Goal: Book appointment/travel/reservation

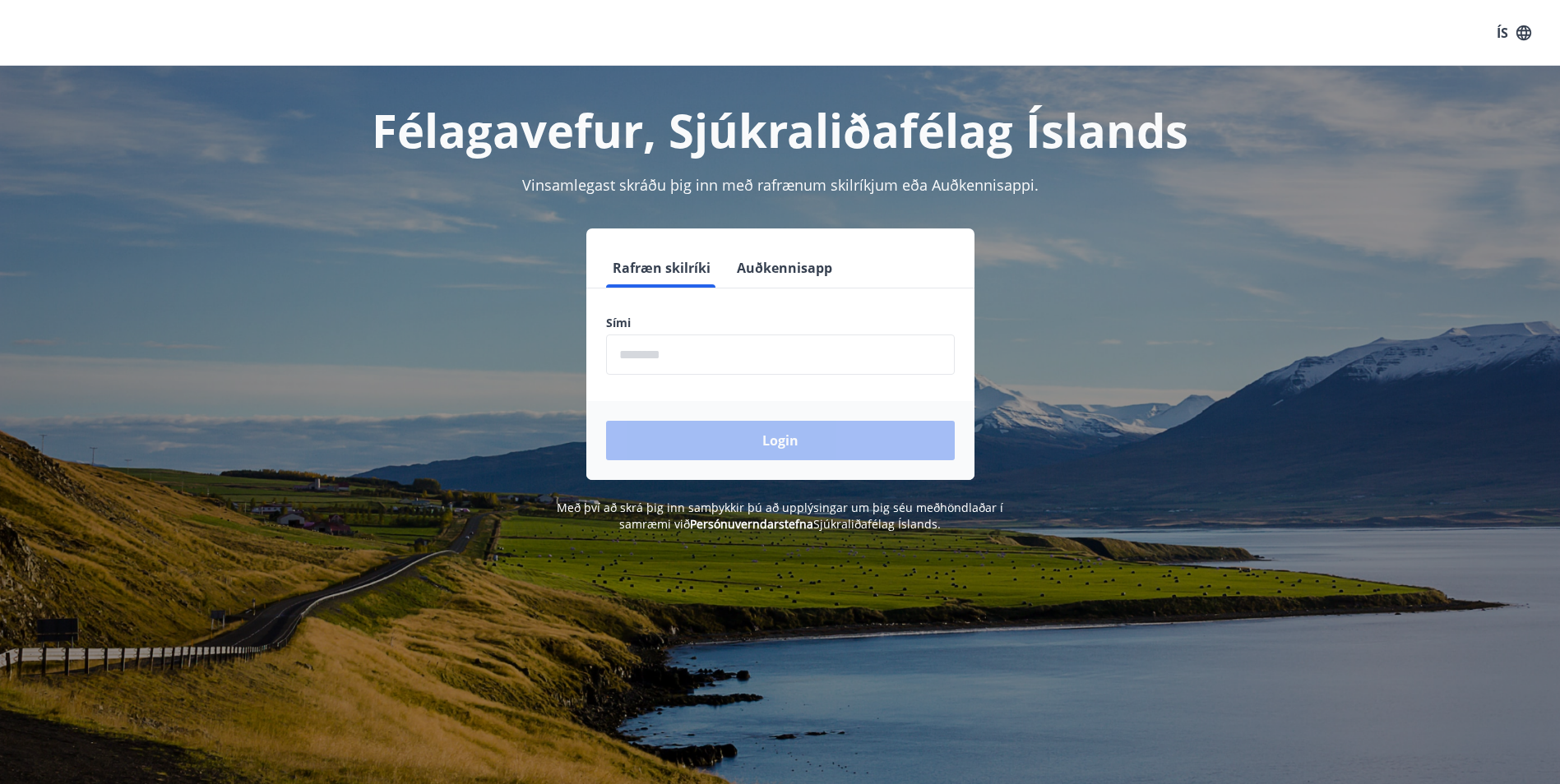
click at [737, 353] on input "phone" at bounding box center [780, 354] width 349 height 40
type input "********"
click at [764, 441] on button "Login" at bounding box center [780, 440] width 349 height 39
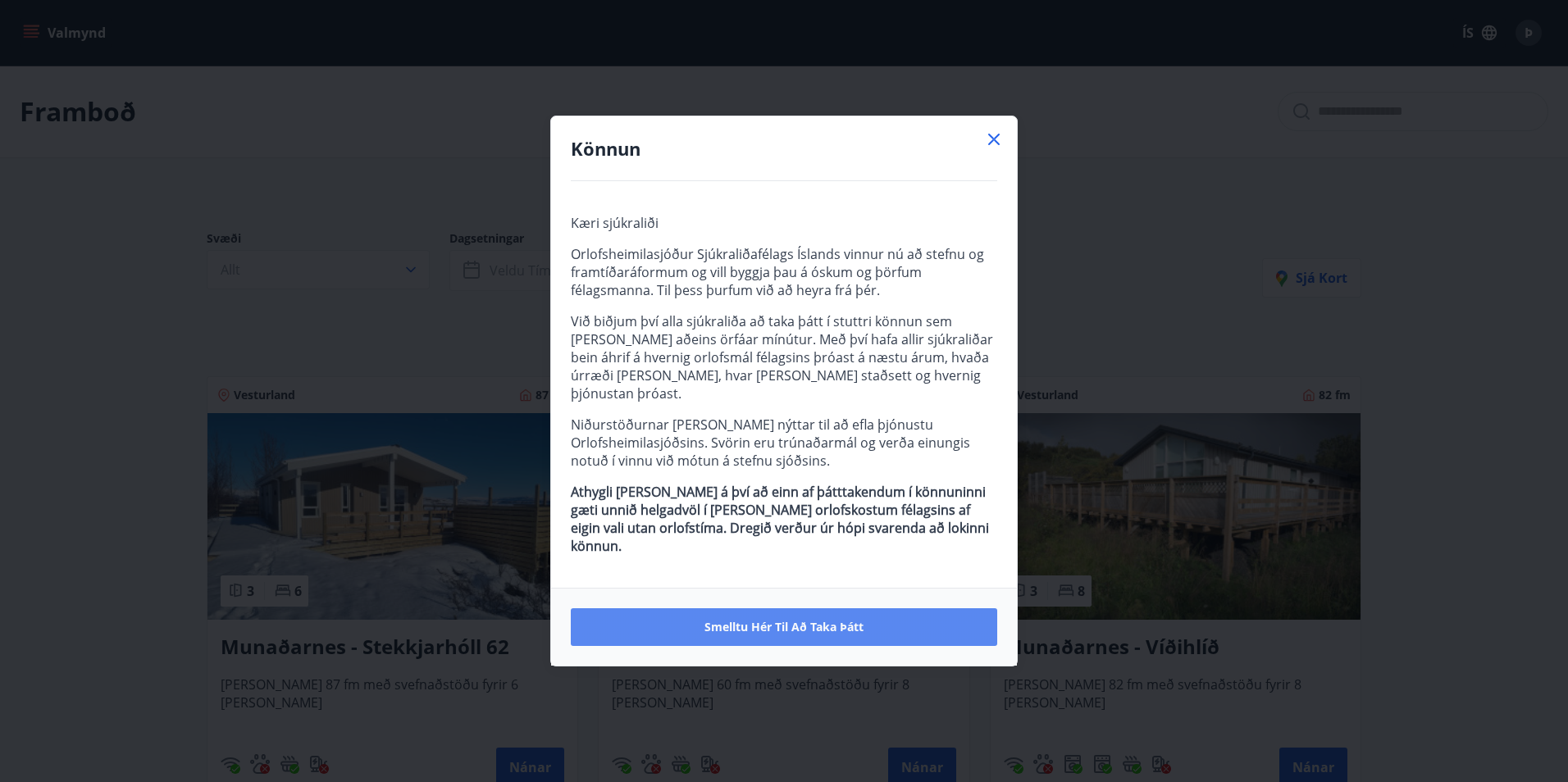
click at [770, 619] on span "Smelltu hér til að taka þátt" at bounding box center [784, 628] width 159 height 17
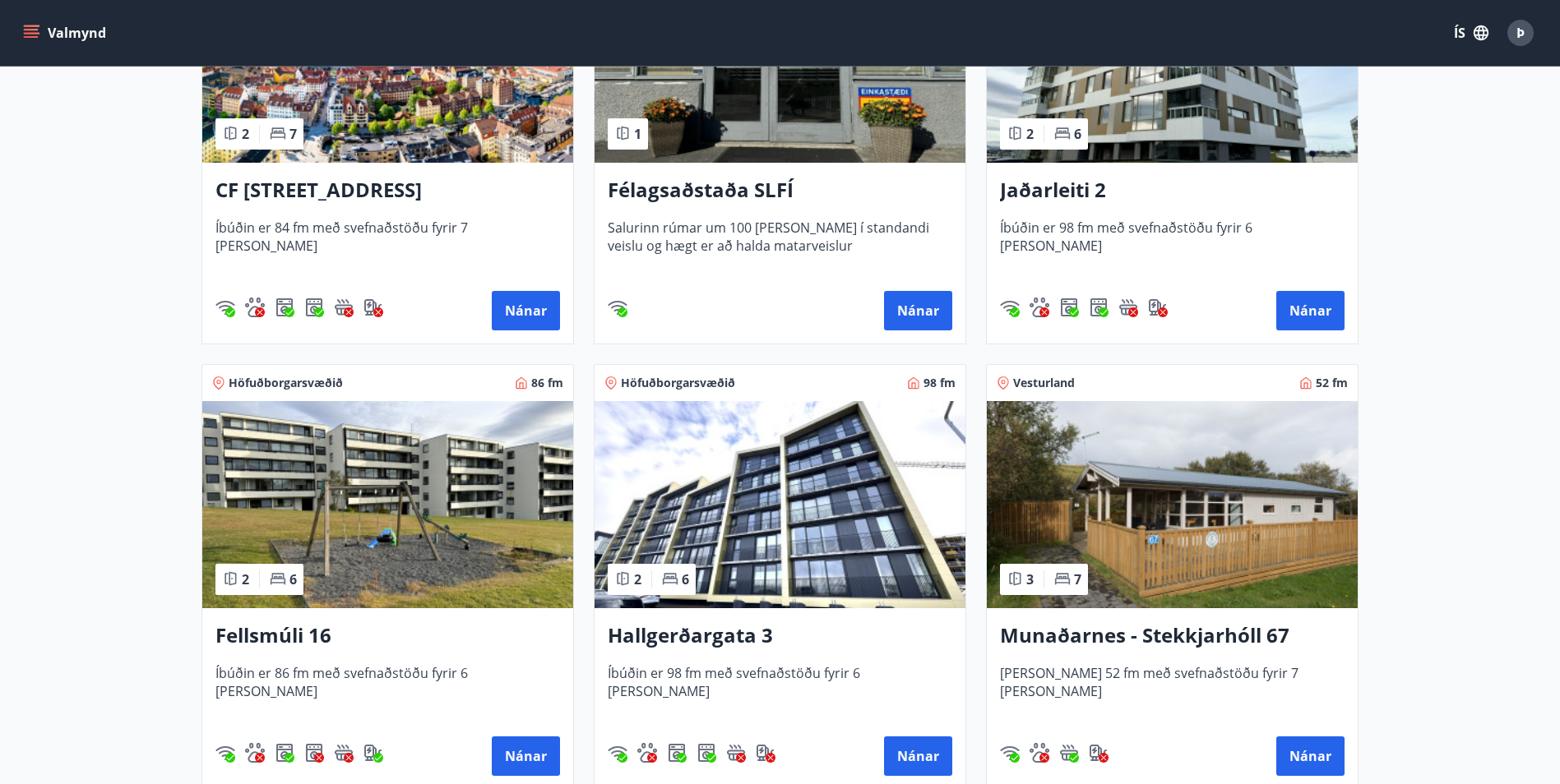
click at [791, 497] on img at bounding box center [780, 504] width 371 height 207
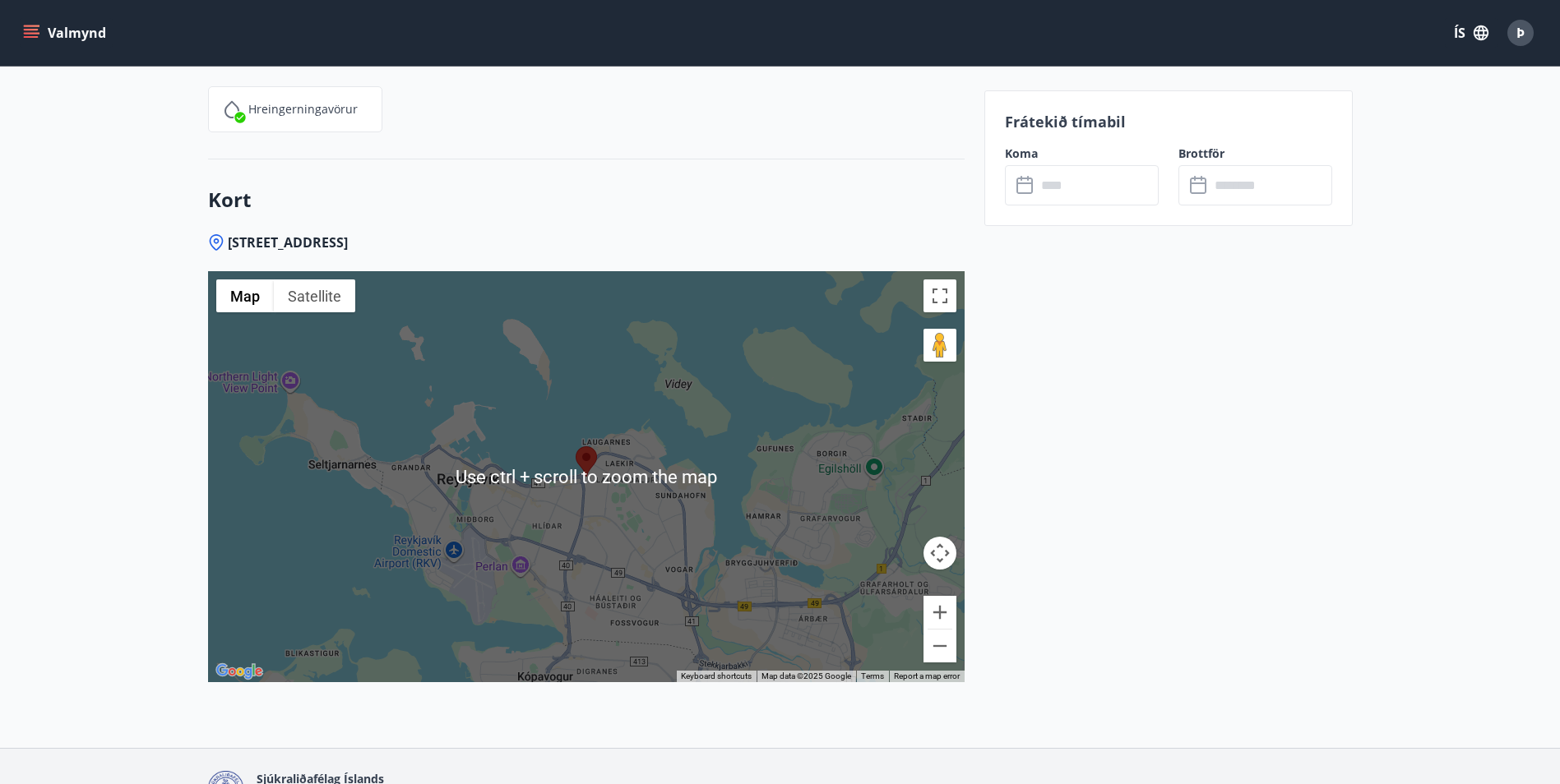
scroll to position [2467, 0]
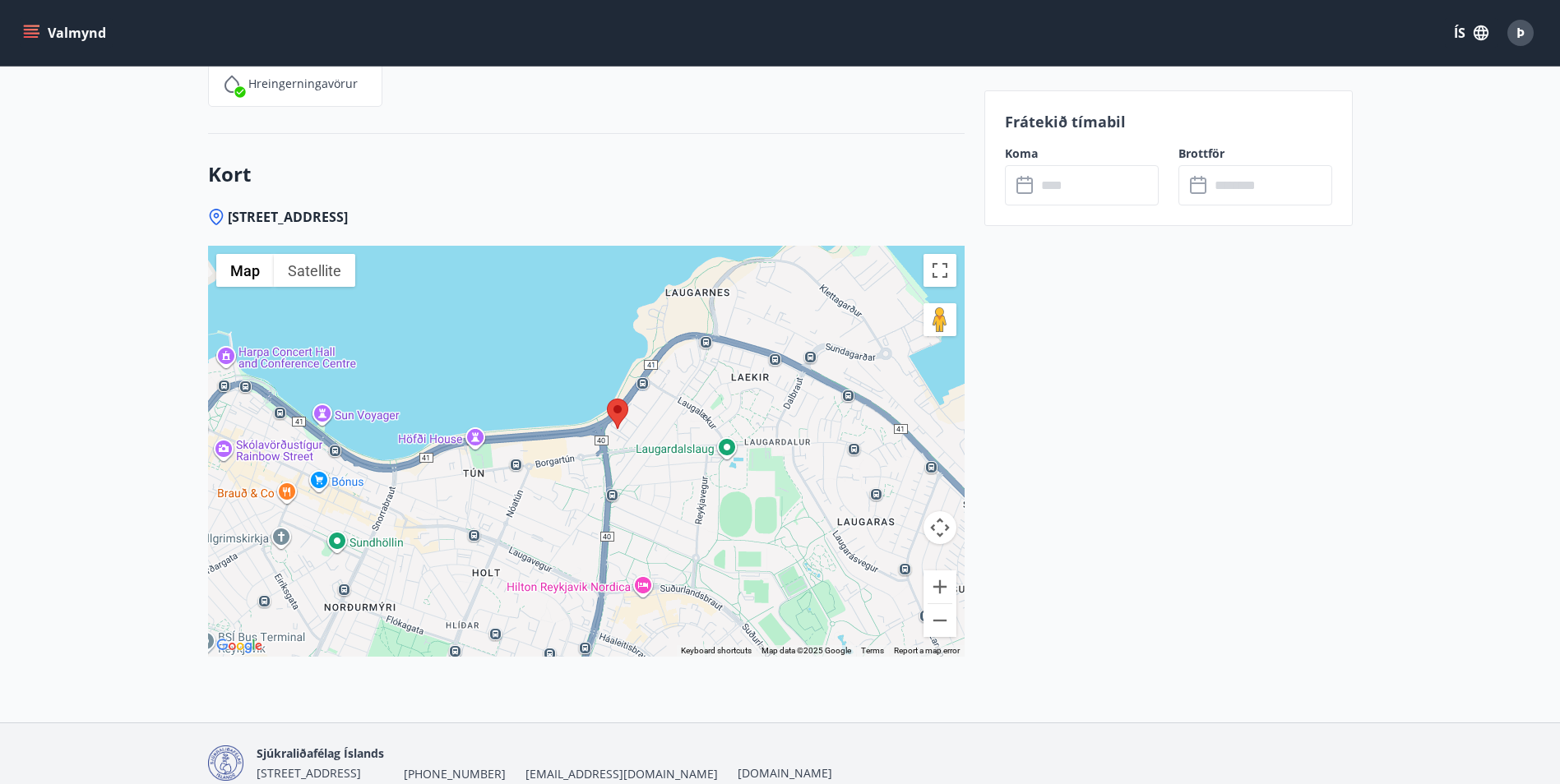
drag, startPoint x: 631, startPoint y: 362, endPoint x: 657, endPoint y: 431, distance: 73.7
click at [657, 431] on div at bounding box center [587, 451] width 757 height 411
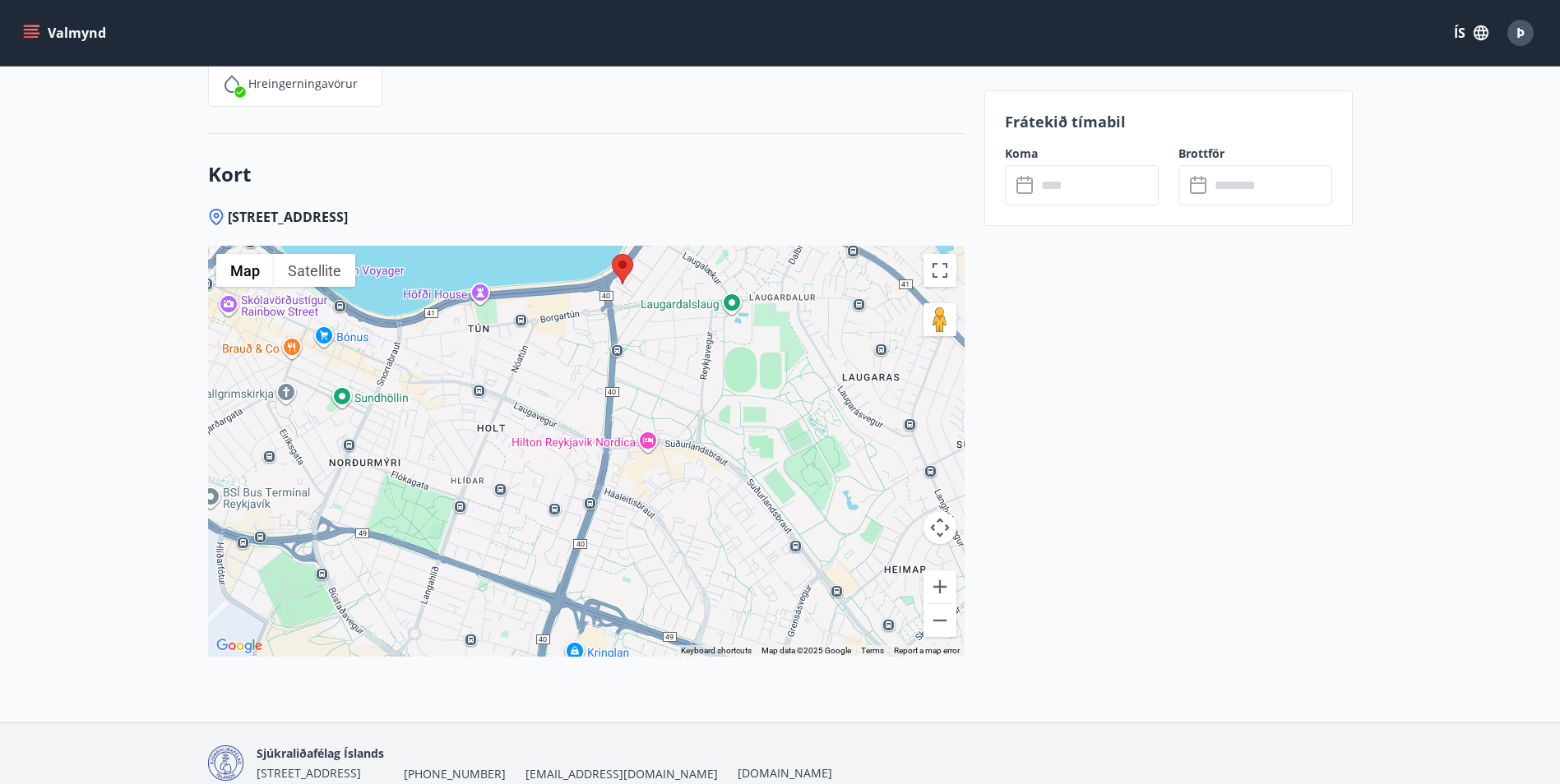
drag, startPoint x: 674, startPoint y: 518, endPoint x: 679, endPoint y: 372, distance: 146.1
click at [679, 372] on div at bounding box center [587, 451] width 757 height 411
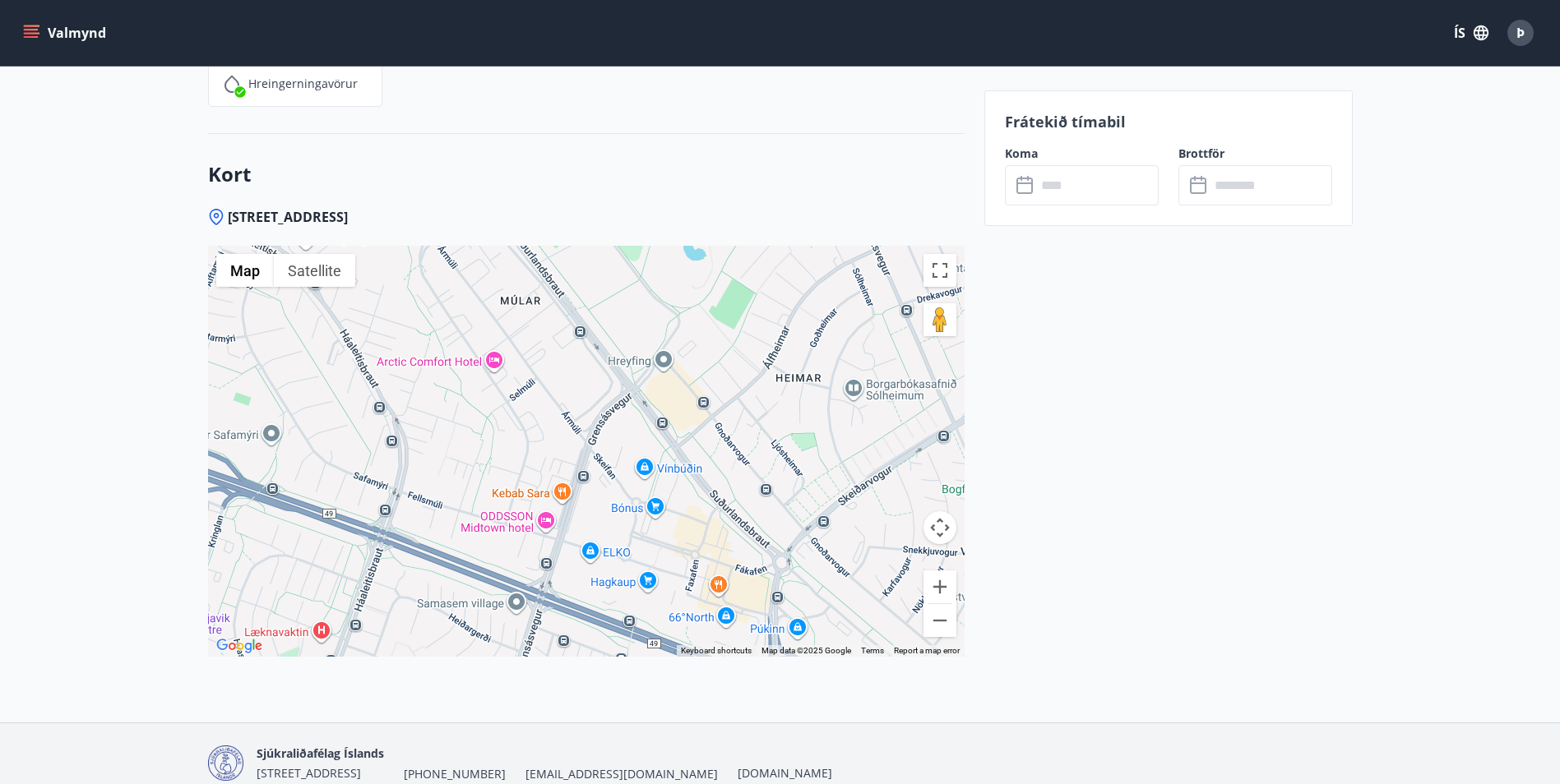
drag, startPoint x: 839, startPoint y: 490, endPoint x: 455, endPoint y: 223, distance: 467.7
click at [455, 245] on div at bounding box center [587, 451] width 757 height 411
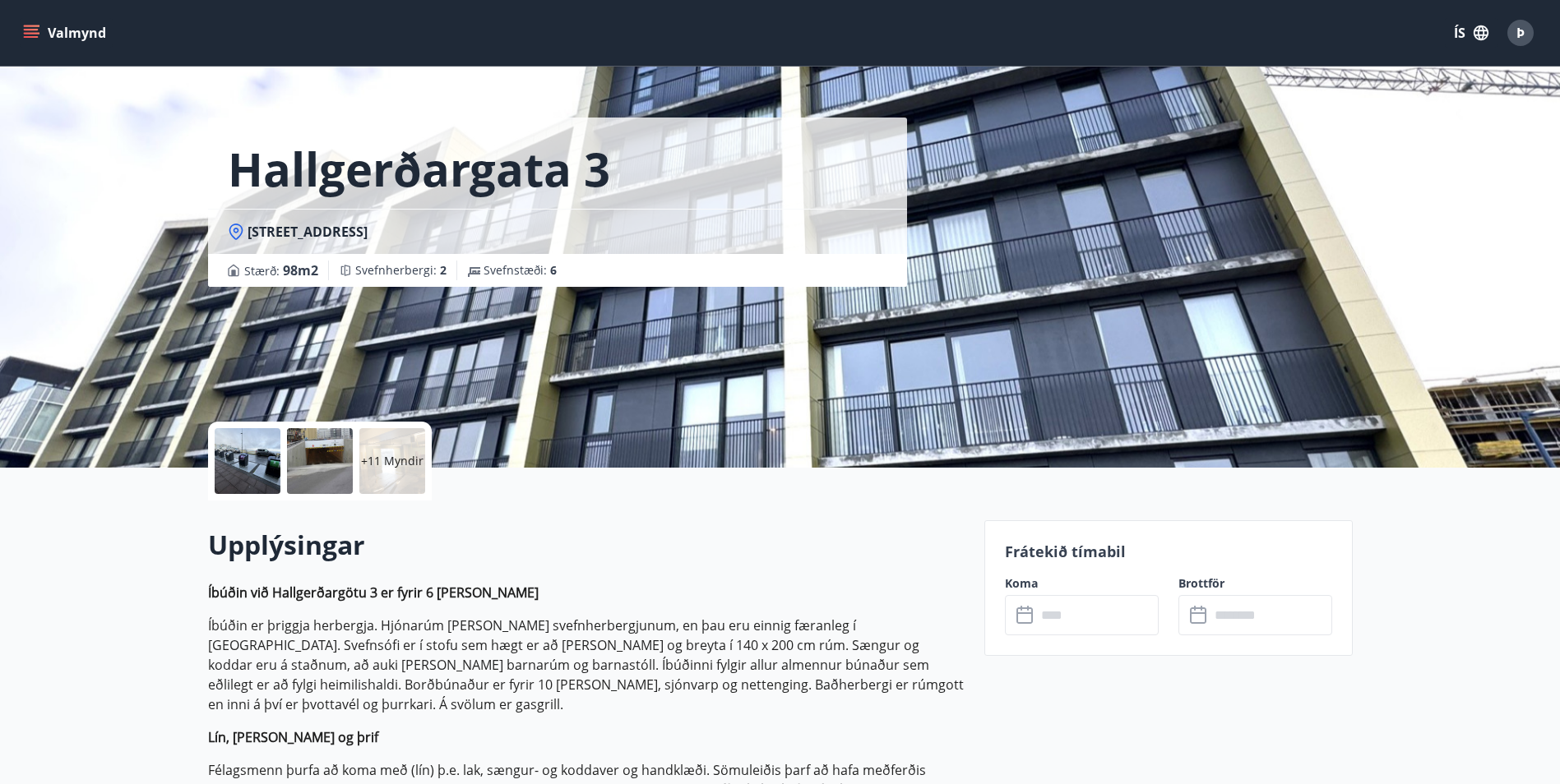
scroll to position [0, 0]
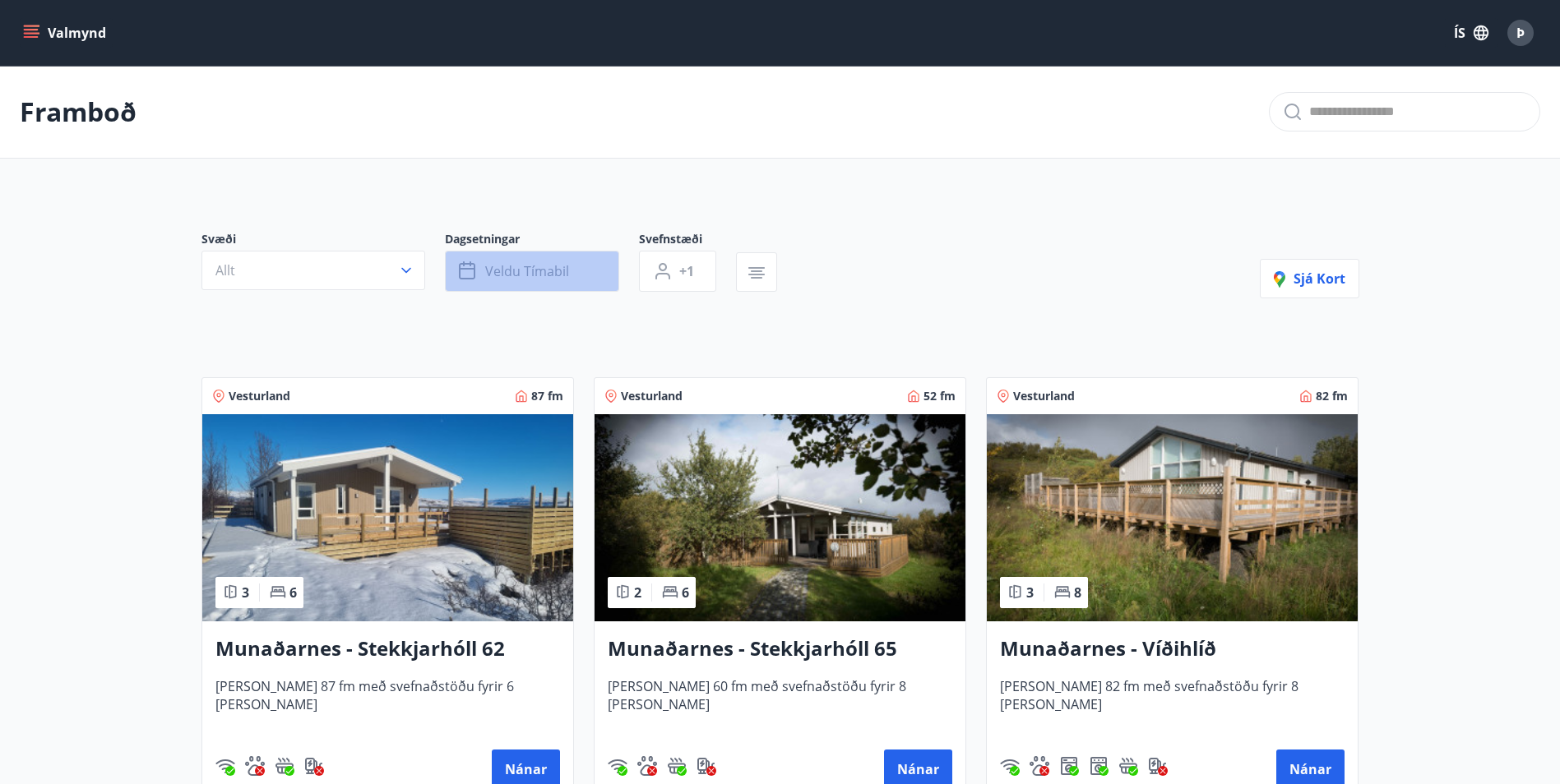
click at [567, 272] on span "Veldu tímabil" at bounding box center [527, 271] width 84 height 18
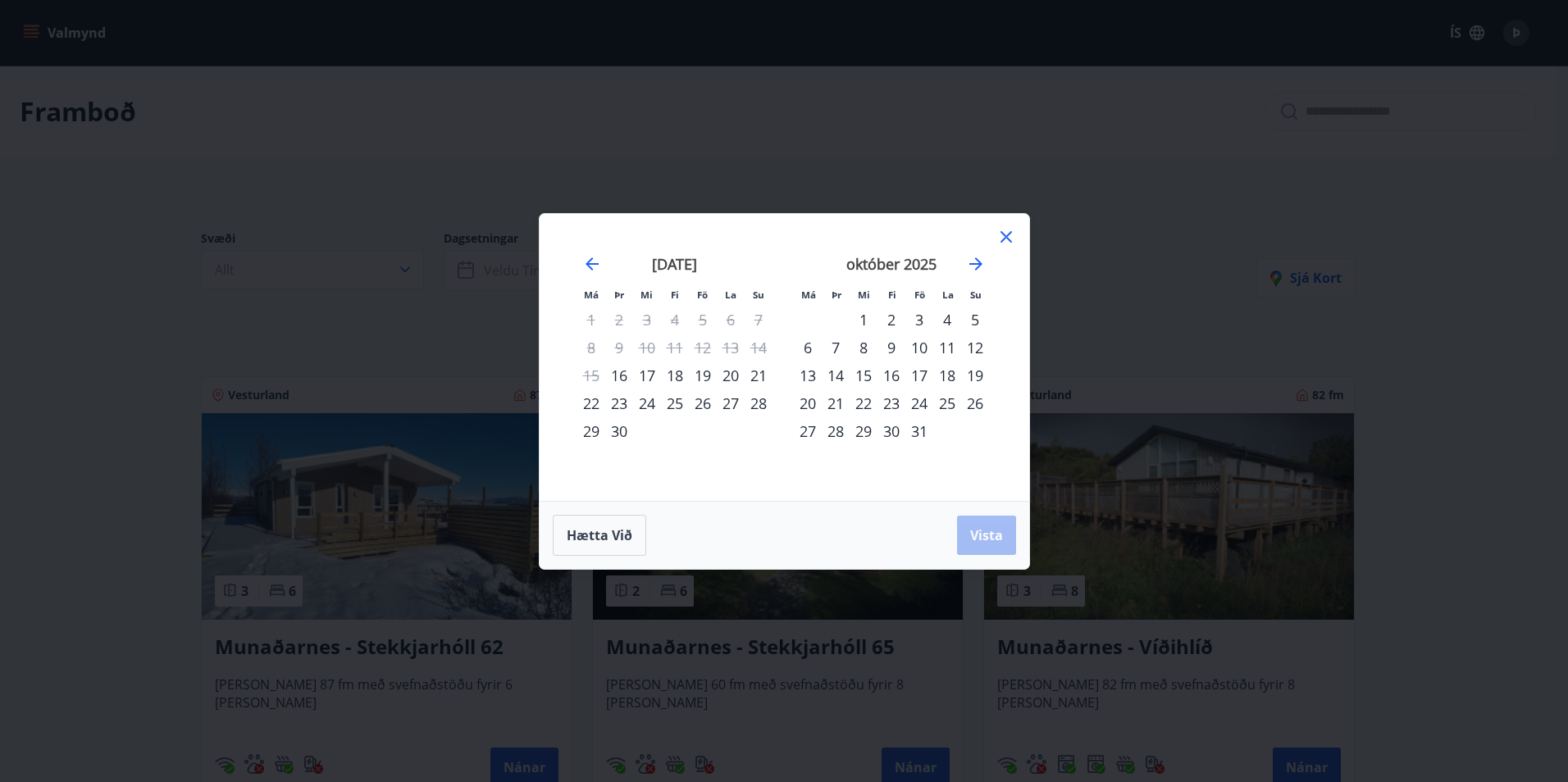
click at [1010, 233] on icon at bounding box center [1006, 237] width 11 height 11
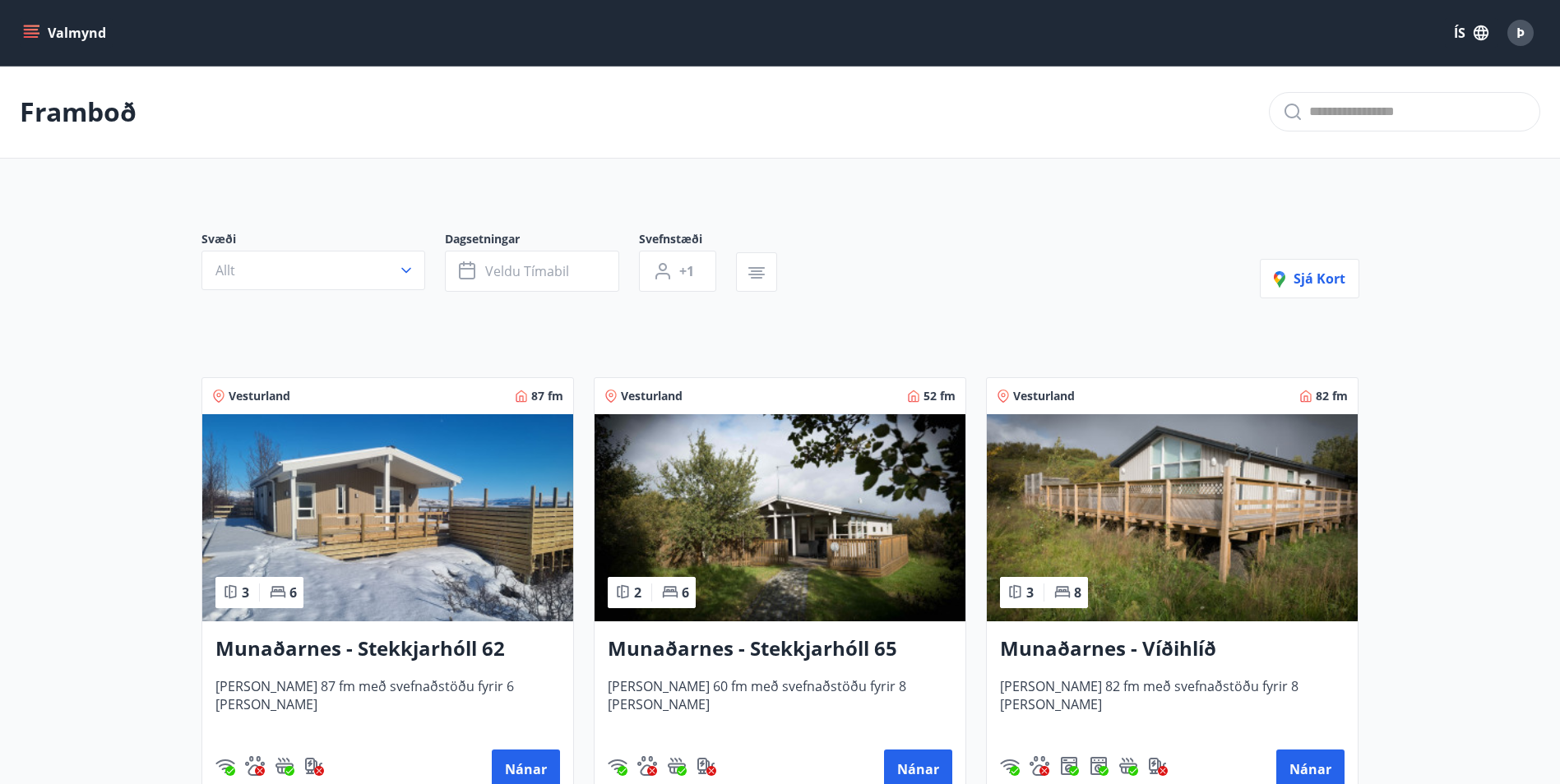
click at [30, 30] on icon "menu" at bounding box center [31, 30] width 15 height 2
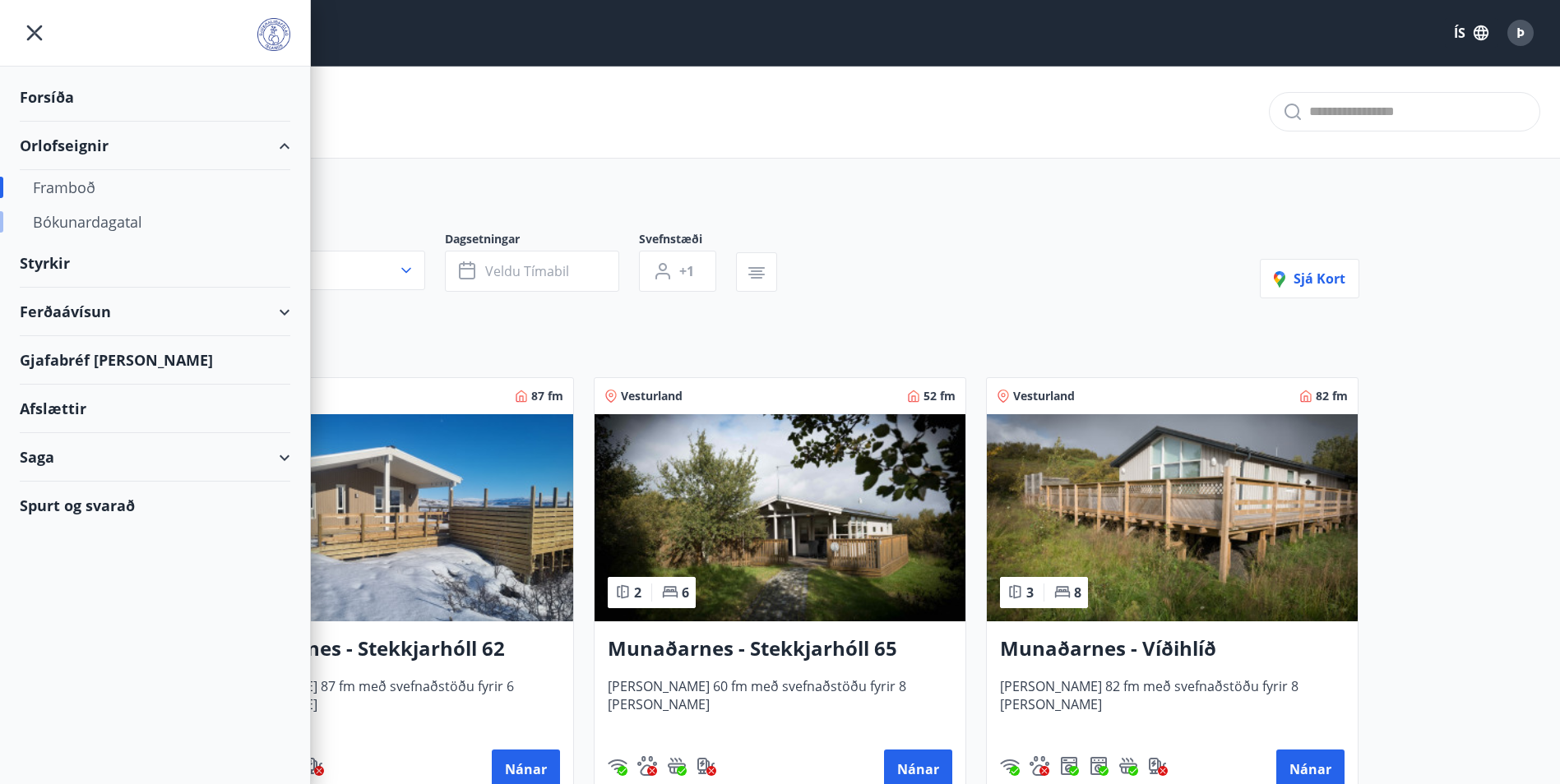
click at [116, 220] on div "Bókunardagatal" at bounding box center [155, 222] width 245 height 35
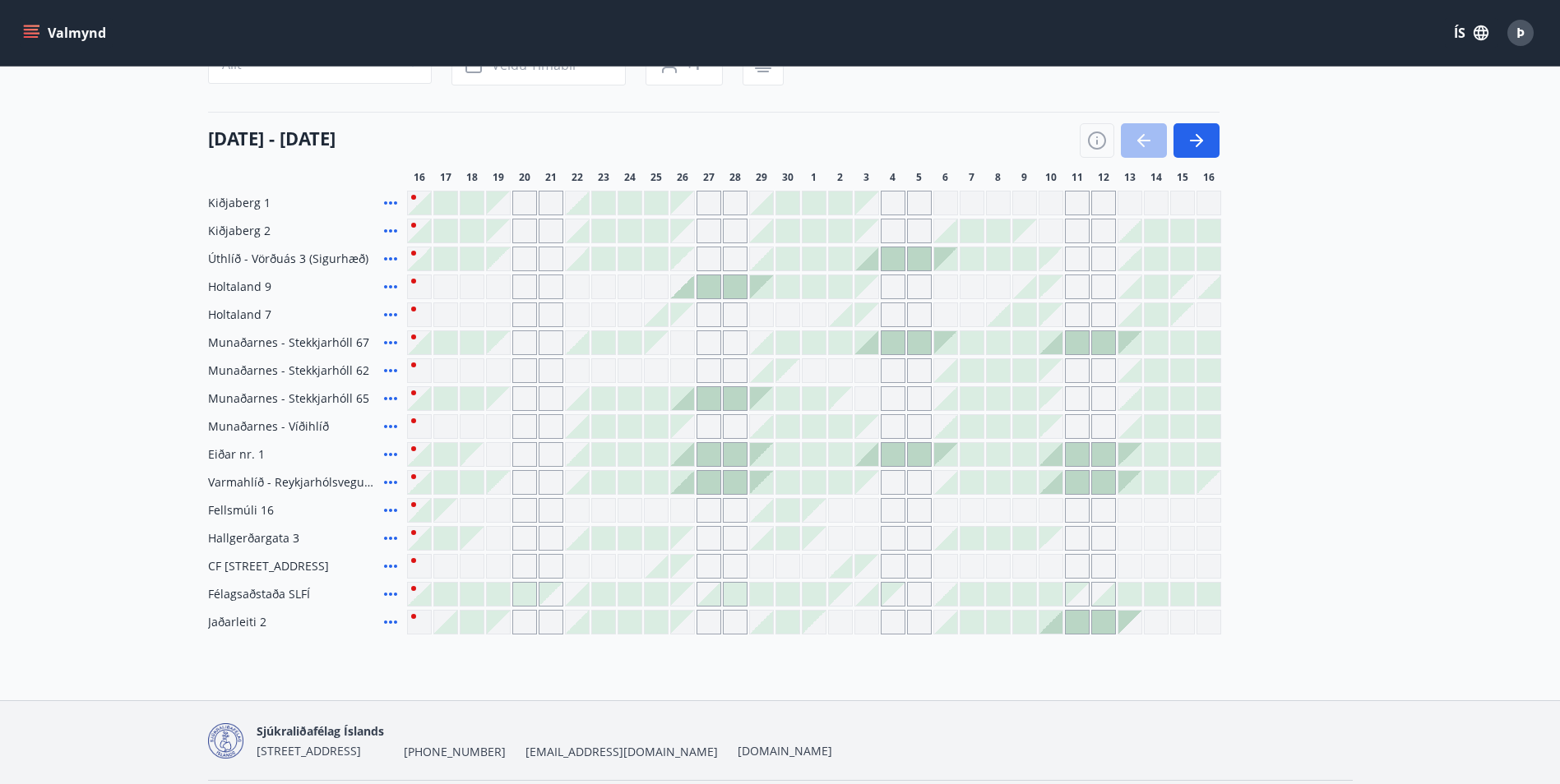
scroll to position [139, 0]
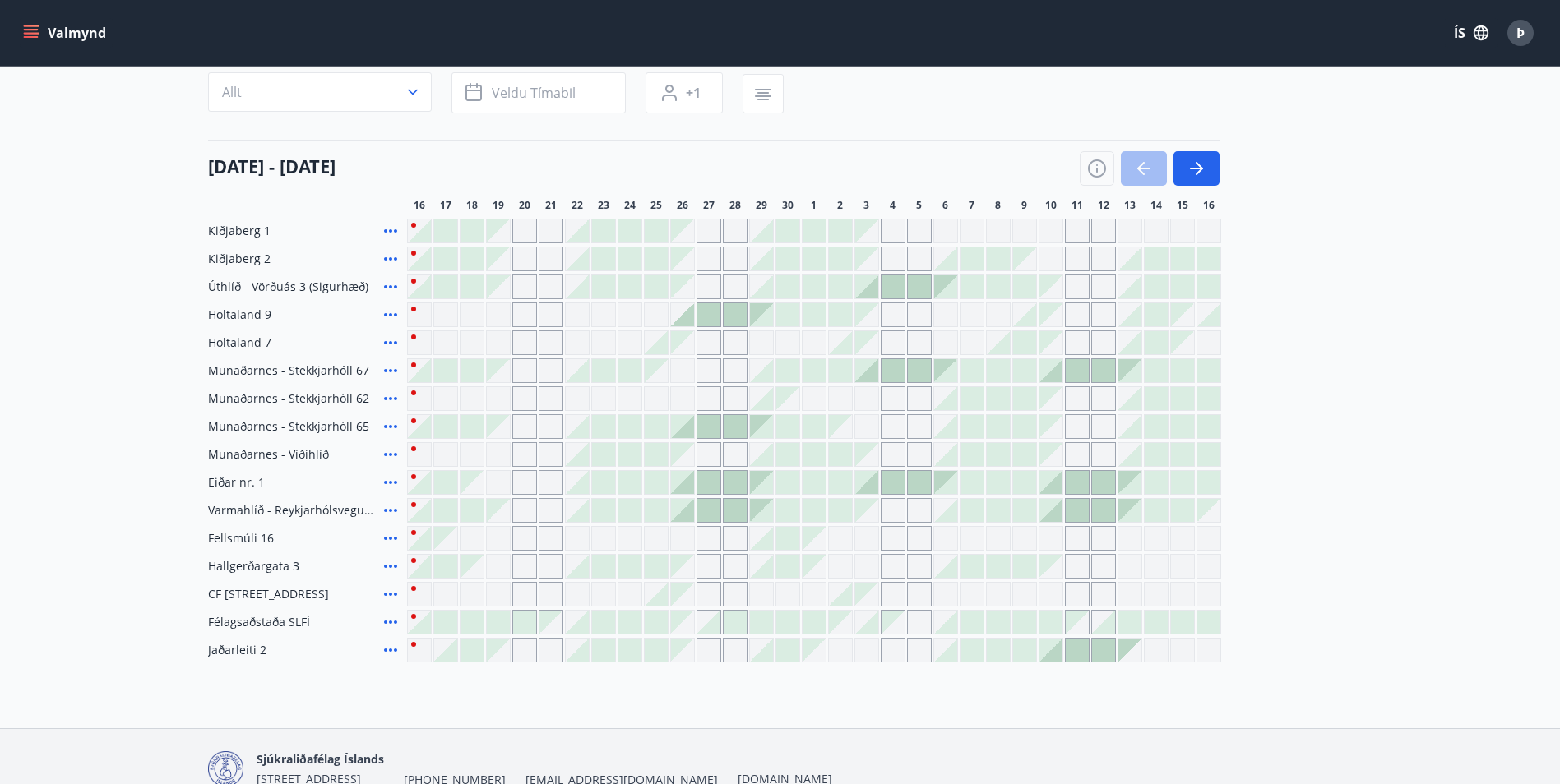
drag, startPoint x: 727, startPoint y: 310, endPoint x: 1031, endPoint y: 313, distance: 304.0
click at [727, 311] on div at bounding box center [735, 315] width 23 height 23
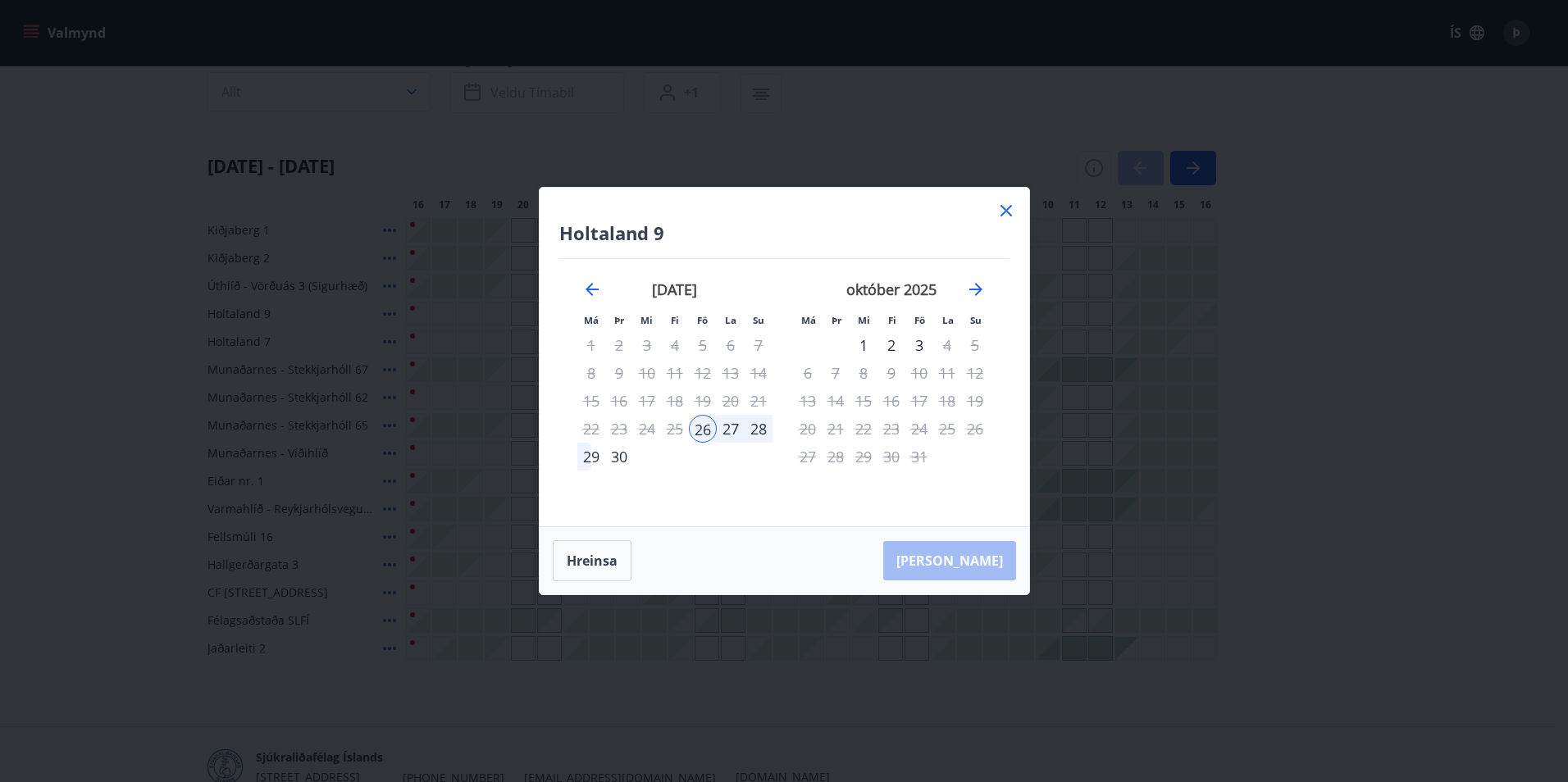
click at [923, 428] on div "24" at bounding box center [919, 429] width 28 height 28
click at [1011, 207] on icon at bounding box center [1006, 210] width 20 height 20
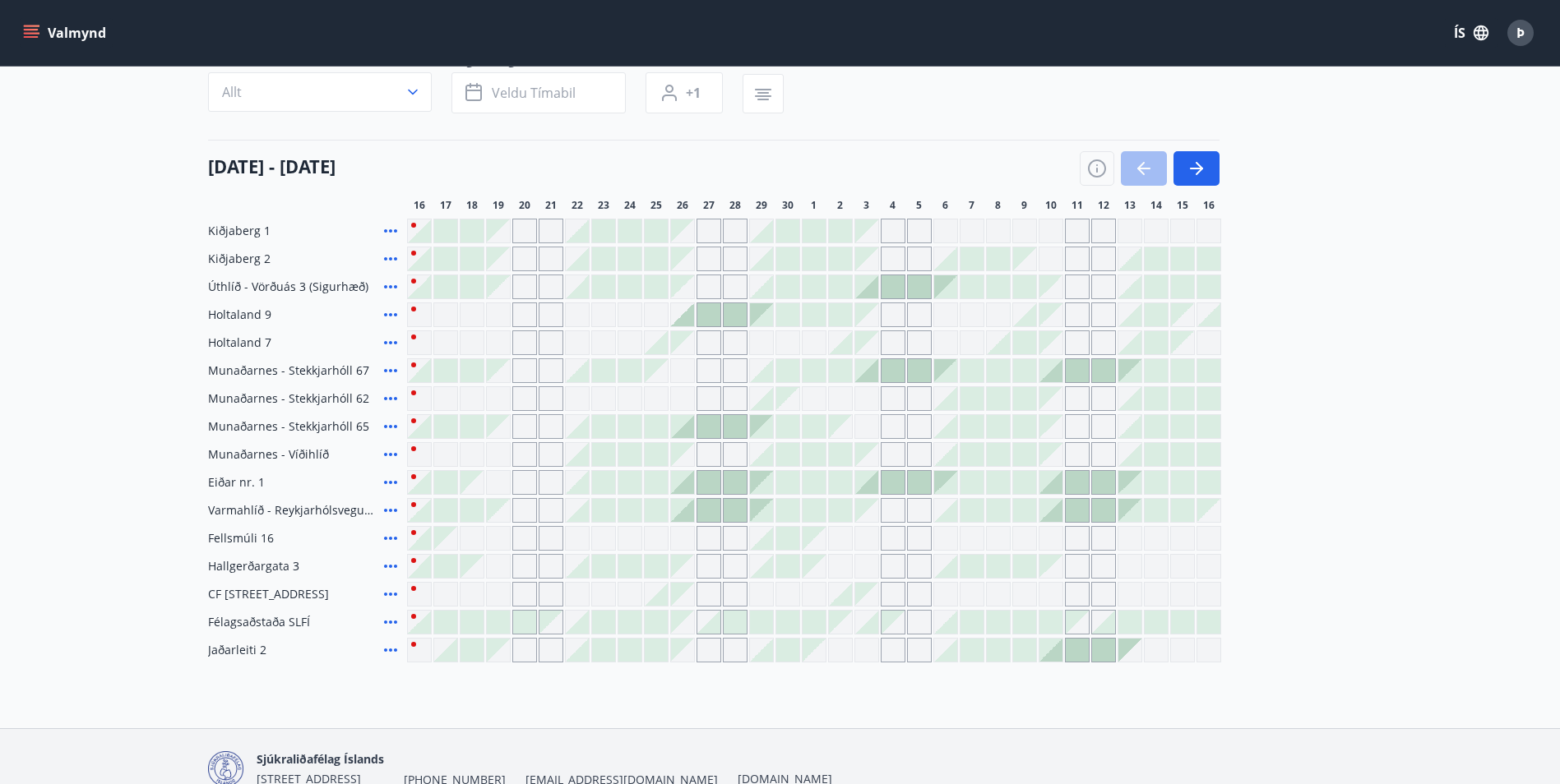
click at [1002, 348] on div at bounding box center [998, 343] width 23 height 23
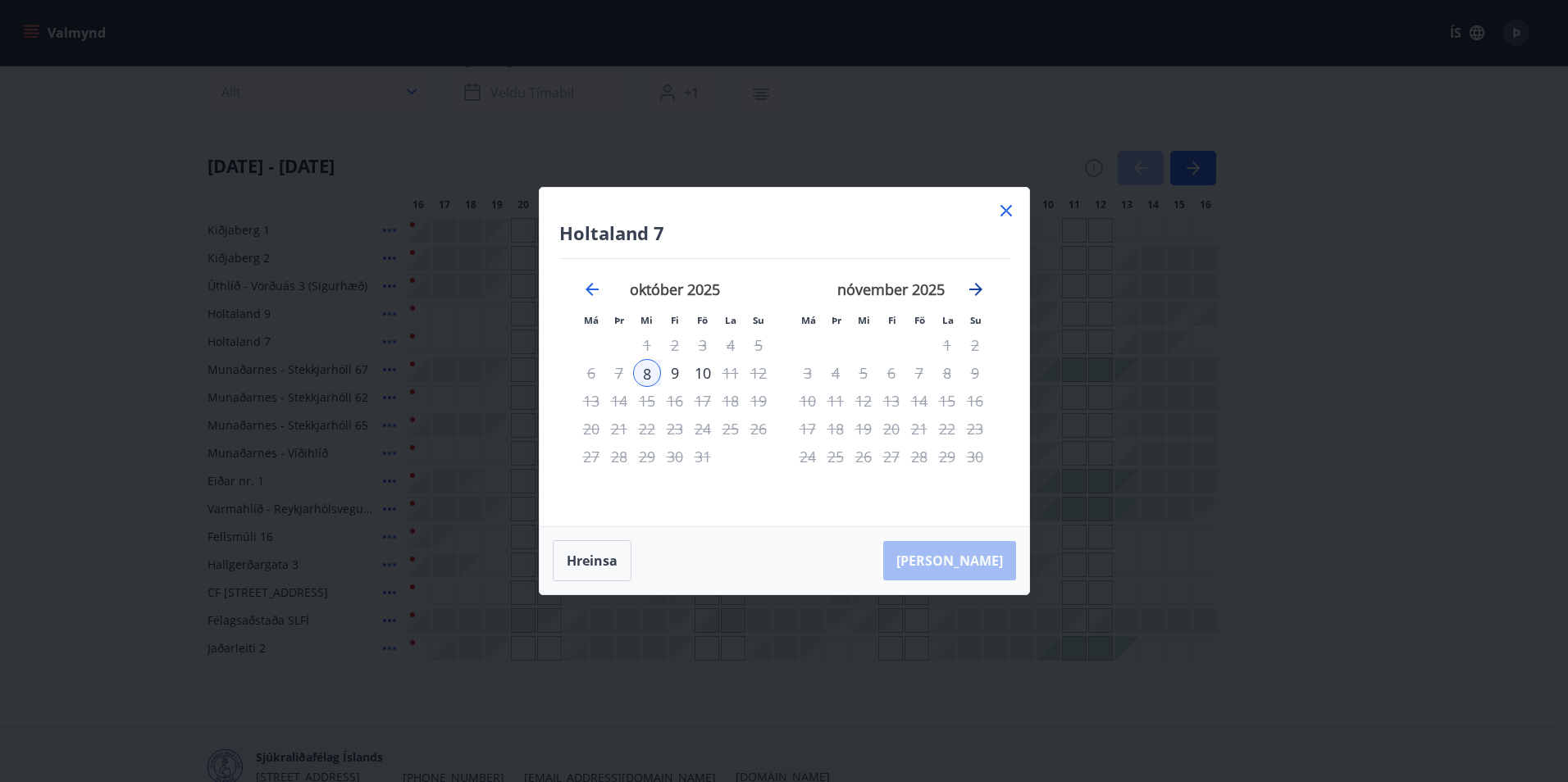
click at [974, 287] on icon "Move forward to switch to the next month." at bounding box center [976, 289] width 20 height 20
click at [664, 372] on div "6" at bounding box center [676, 373] width 28 height 28
click at [970, 291] on icon "Move forward to switch to the next month." at bounding box center [976, 290] width 13 height 13
click at [976, 285] on icon "Move forward to switch to the next month." at bounding box center [976, 290] width 13 height 13
click at [587, 289] on icon "Move backward to switch to the previous month." at bounding box center [592, 290] width 13 height 13
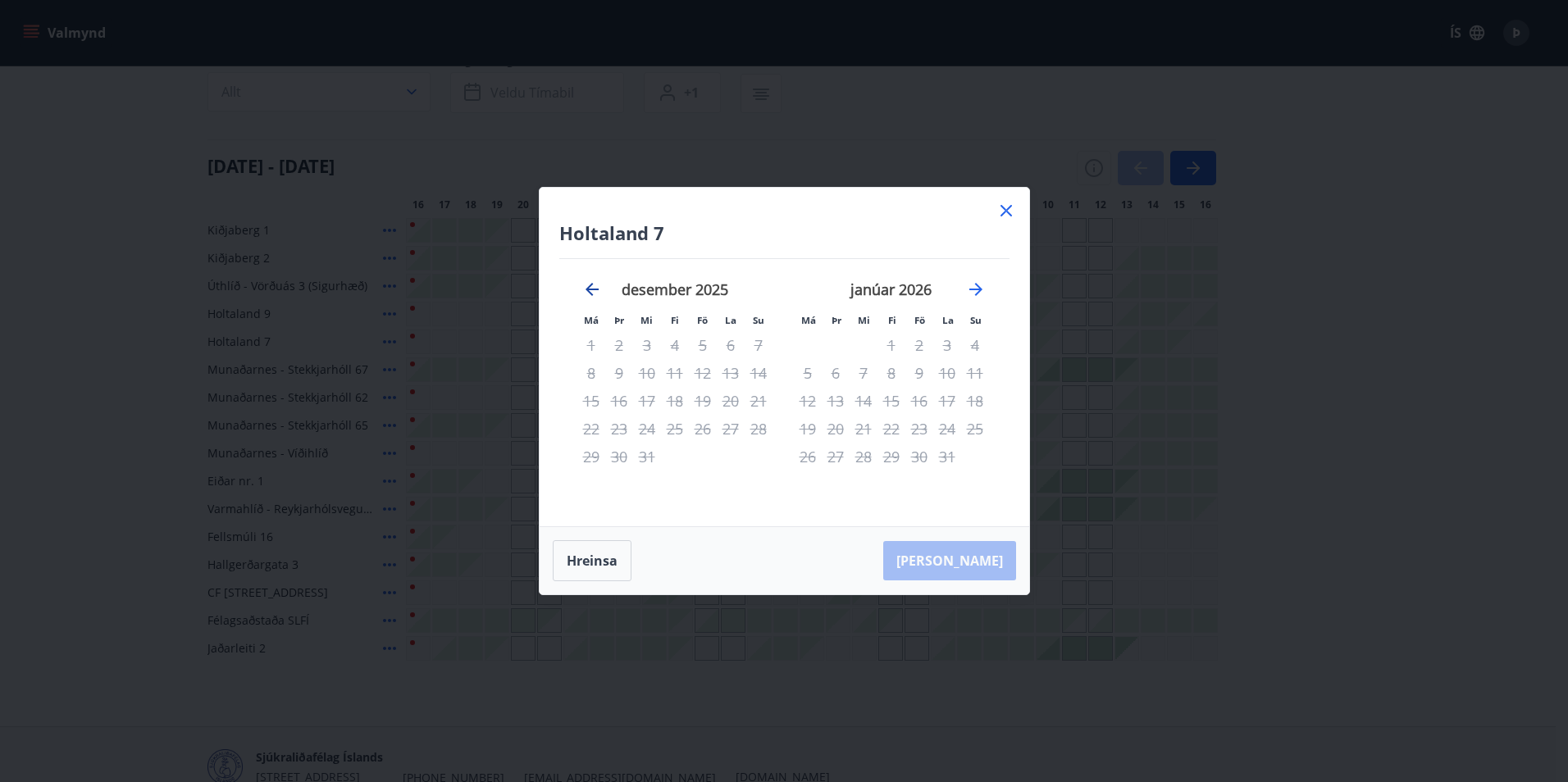
click at [587, 290] on icon "Move backward to switch to the previous month." at bounding box center [592, 290] width 13 height 13
click at [591, 287] on icon "Move backward to switch to the previous month." at bounding box center [592, 289] width 20 height 20
click at [594, 287] on icon "Move backward to switch to the previous month." at bounding box center [592, 289] width 20 height 20
click at [595, 291] on icon "Move backward to switch to the previous month." at bounding box center [592, 290] width 13 height 13
click at [974, 286] on icon "Move forward to switch to the next month." at bounding box center [976, 289] width 20 height 20
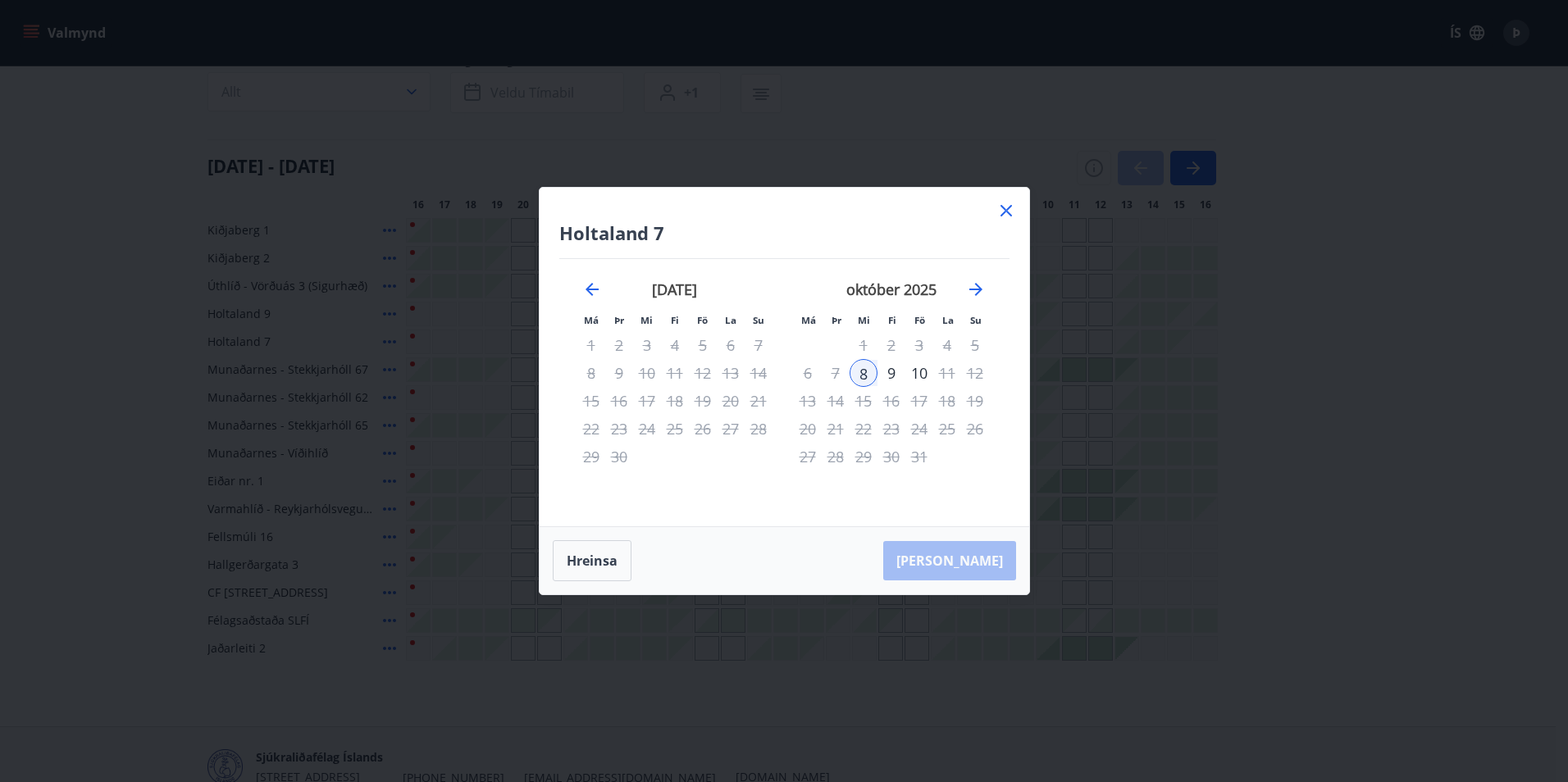
click at [977, 375] on div "12" at bounding box center [976, 373] width 28 height 28
click at [920, 454] on div "31" at bounding box center [919, 457] width 28 height 28
click at [597, 562] on button "Hreinsa" at bounding box center [592, 561] width 78 height 41
click at [1005, 214] on icon at bounding box center [1006, 210] width 20 height 20
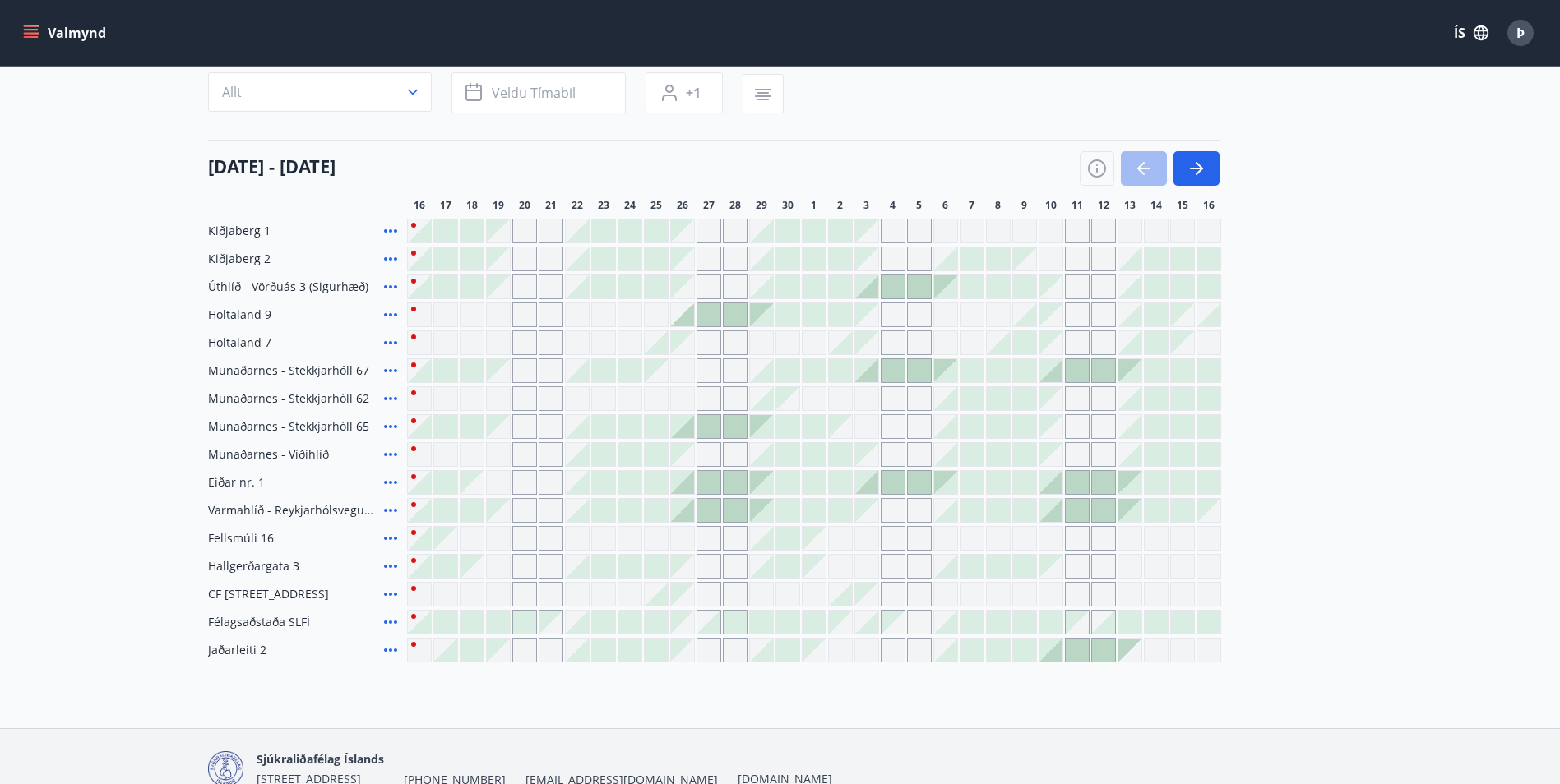
click at [838, 315] on div at bounding box center [840, 315] width 23 height 23
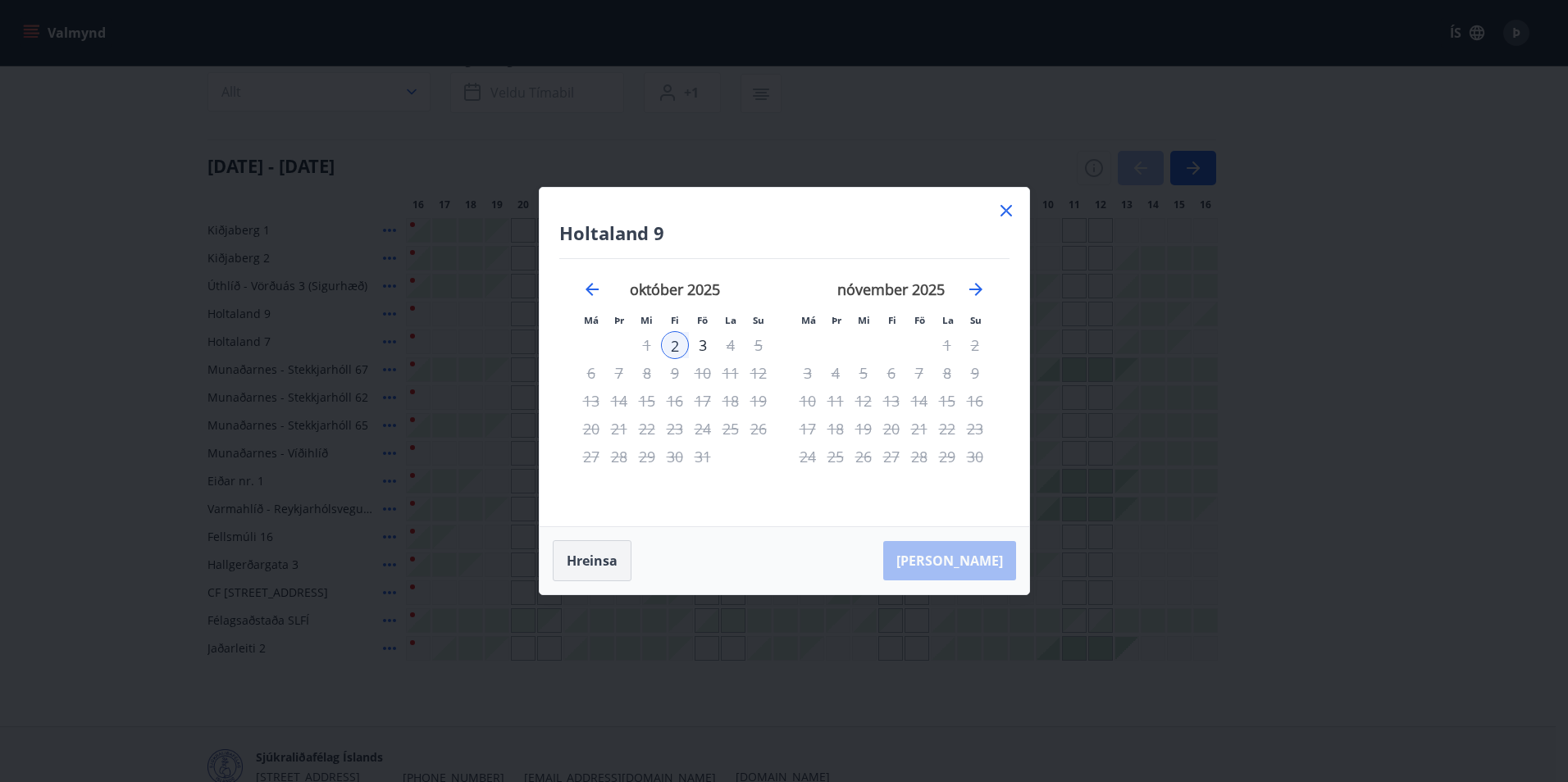
click at [600, 562] on button "Hreinsa" at bounding box center [592, 561] width 78 height 41
click at [588, 290] on icon "Move backward to switch to the previous month." at bounding box center [592, 290] width 13 height 13
click at [564, 561] on button "Hreinsa" at bounding box center [592, 561] width 78 height 41
click at [1006, 206] on div "Holtaland 9 Má Þr Mi Fi Fö La Su Má Þr Mi Fi Fö La Su [DATE] 1 2 3 4 5 6 7 8 9 …" at bounding box center [785, 357] width 490 height 339
drag, startPoint x: 1006, startPoint y: 206, endPoint x: 797, endPoint y: 3, distance: 291.4
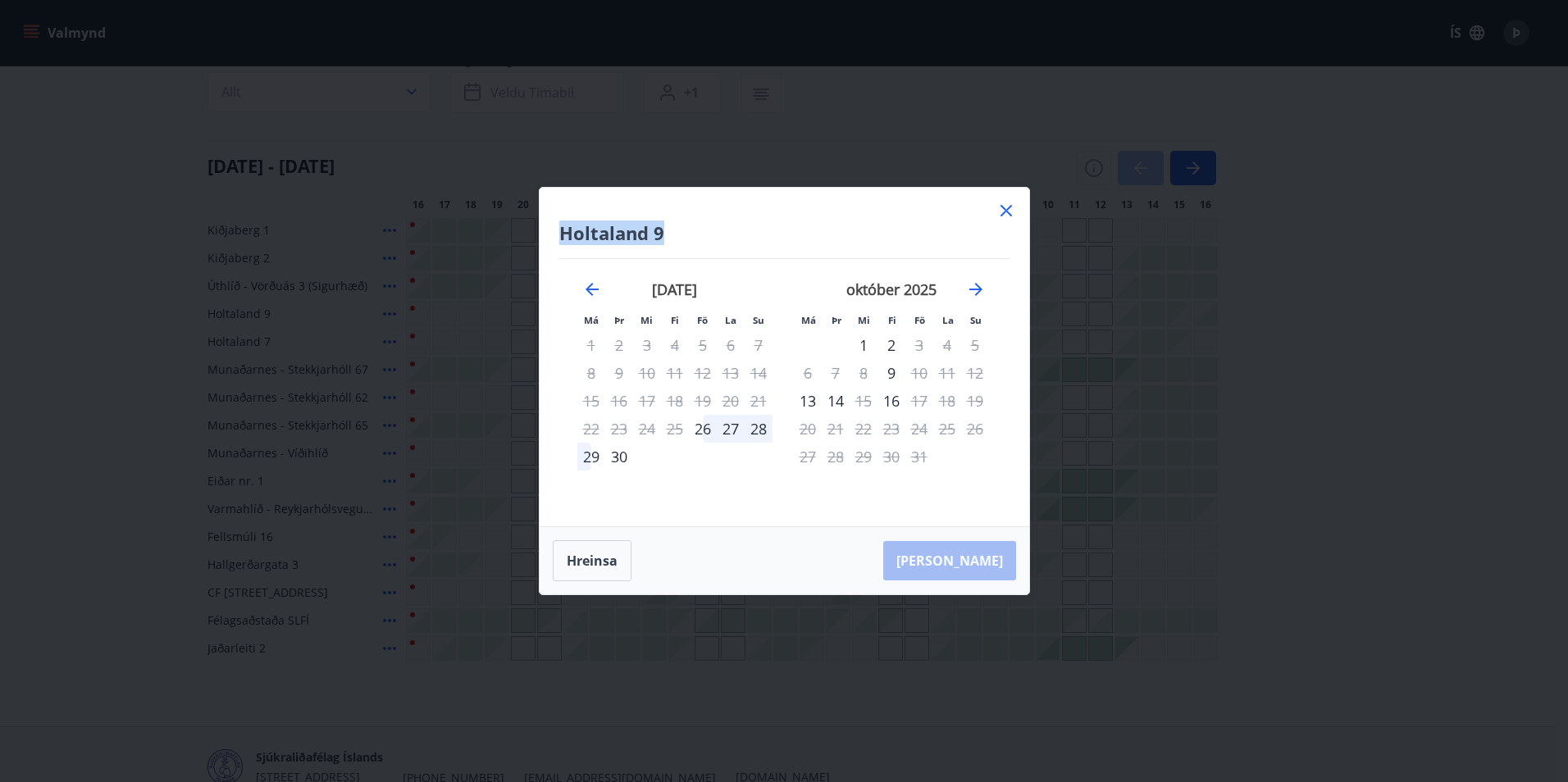
click at [1006, 211] on icon at bounding box center [1005, 211] width 3 height 3
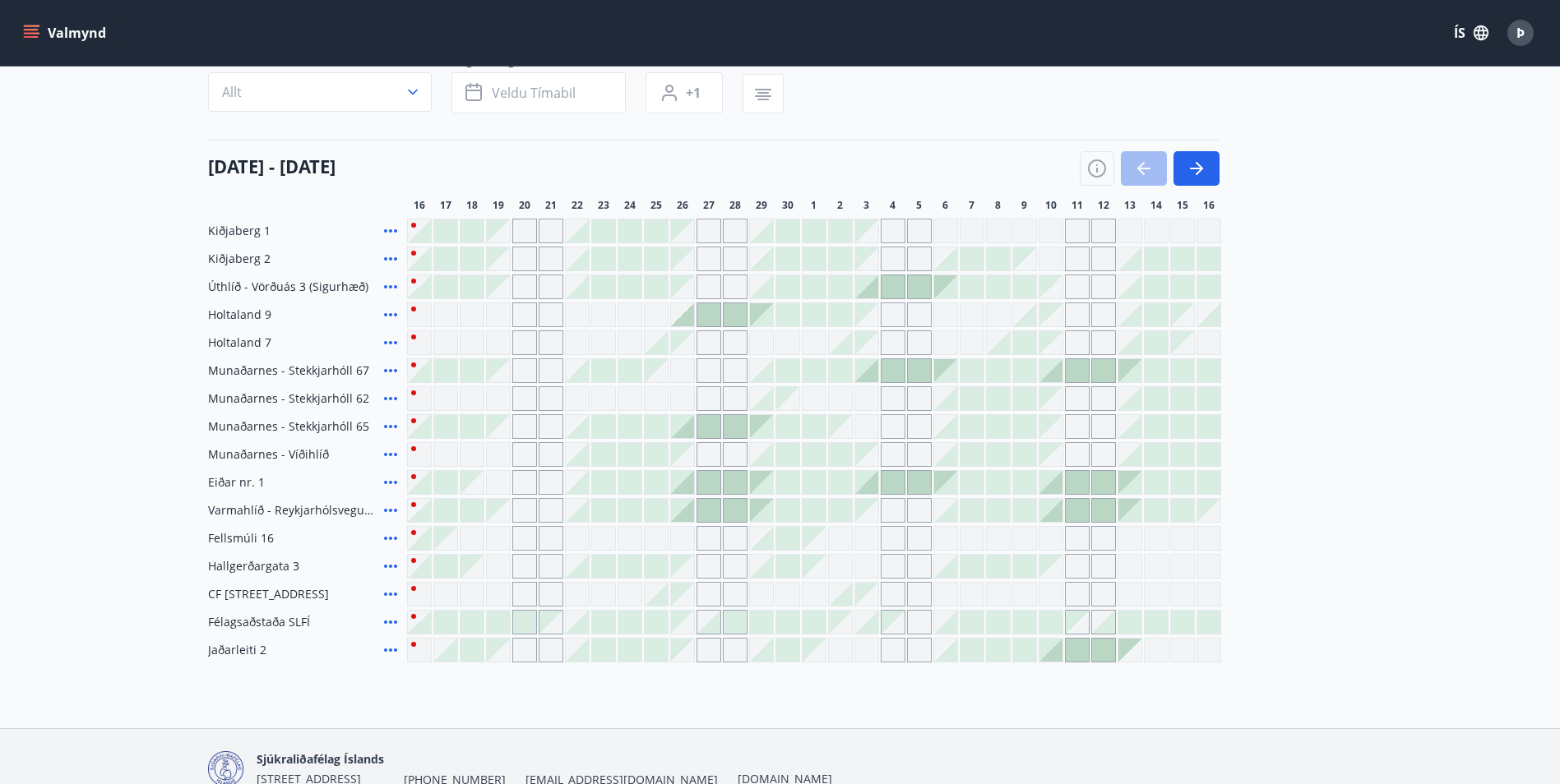
click at [468, 519] on div at bounding box center [472, 510] width 23 height 23
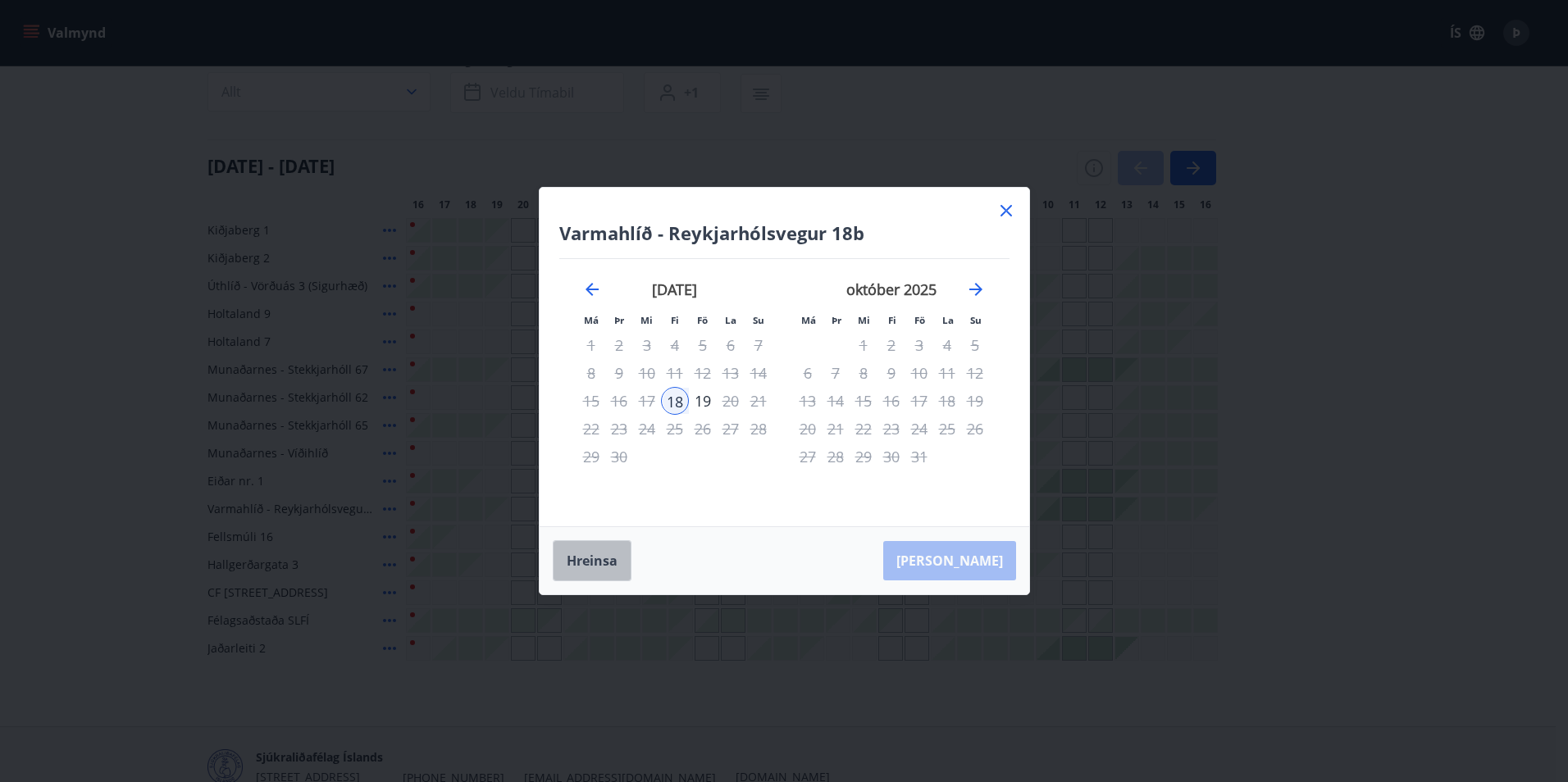
click at [592, 561] on button "Hreinsa" at bounding box center [592, 561] width 78 height 41
click at [1006, 207] on icon at bounding box center [1006, 210] width 20 height 20
